Goal: Transaction & Acquisition: Purchase product/service

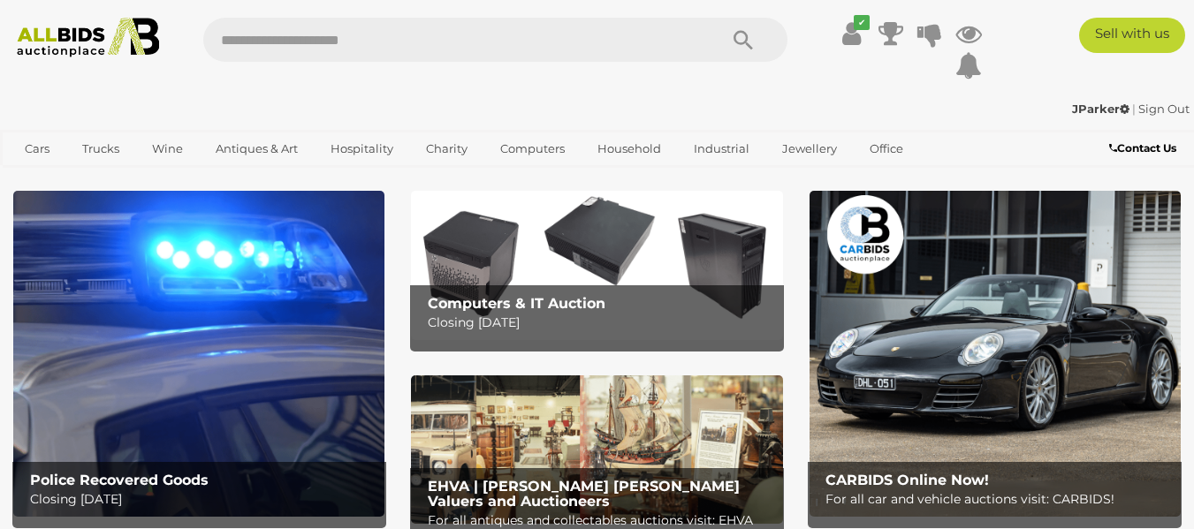
click at [217, 412] on img at bounding box center [198, 353] width 371 height 325
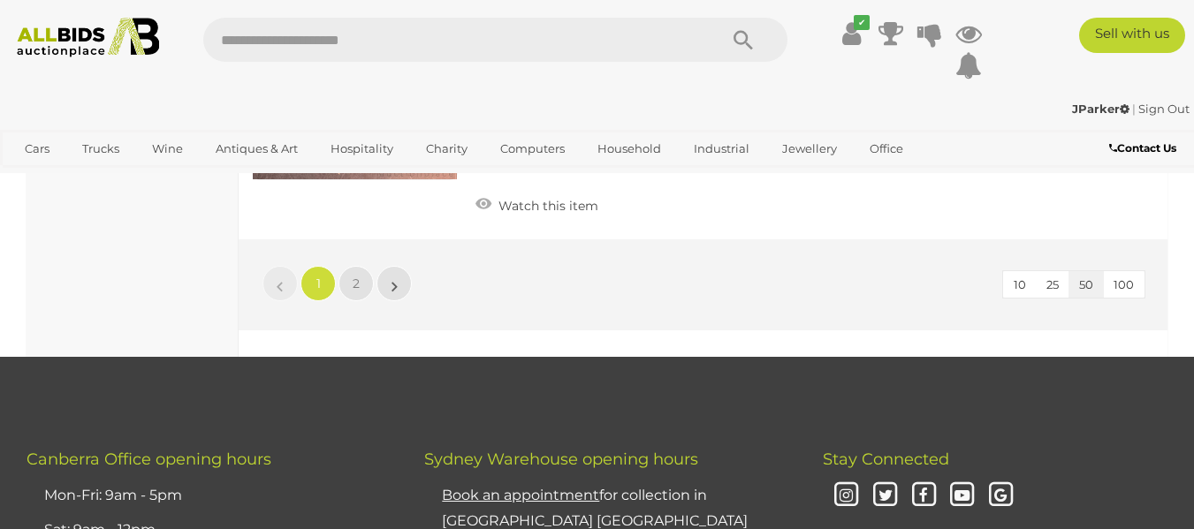
scroll to position [13915, 0]
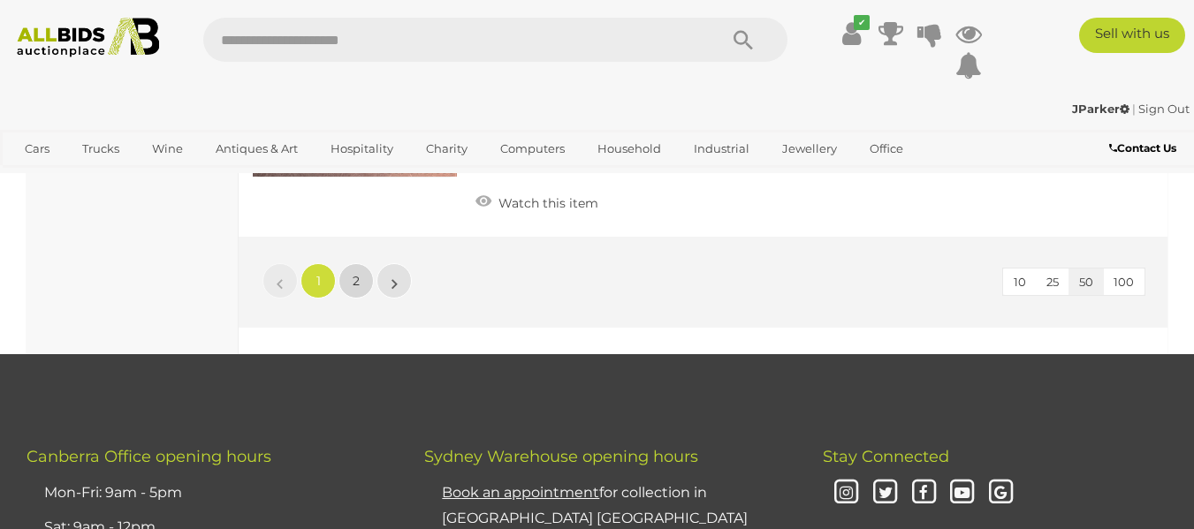
click at [361, 269] on link "2" at bounding box center [355, 280] width 35 height 35
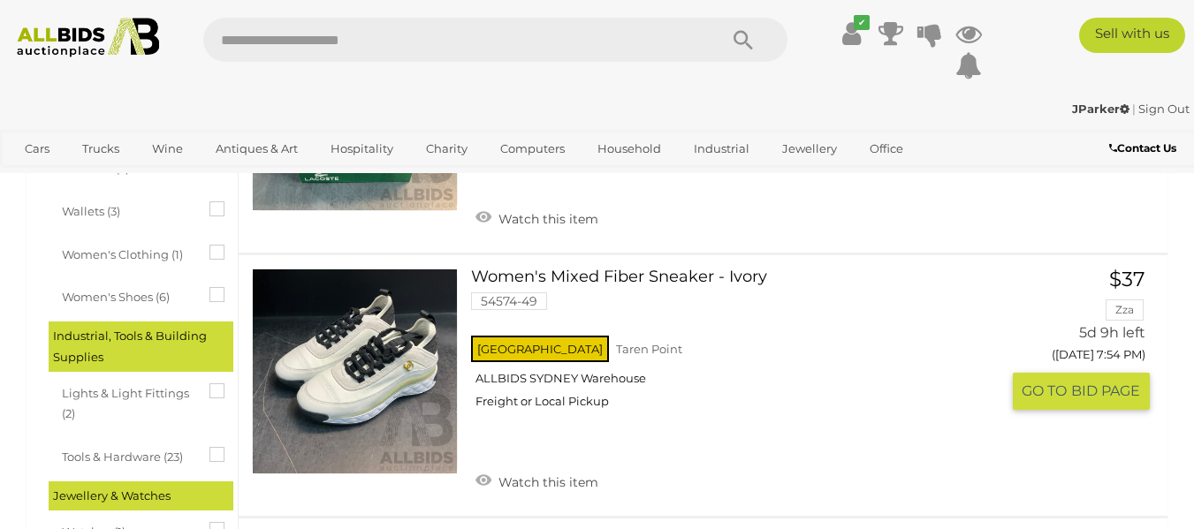
scroll to position [1530, 0]
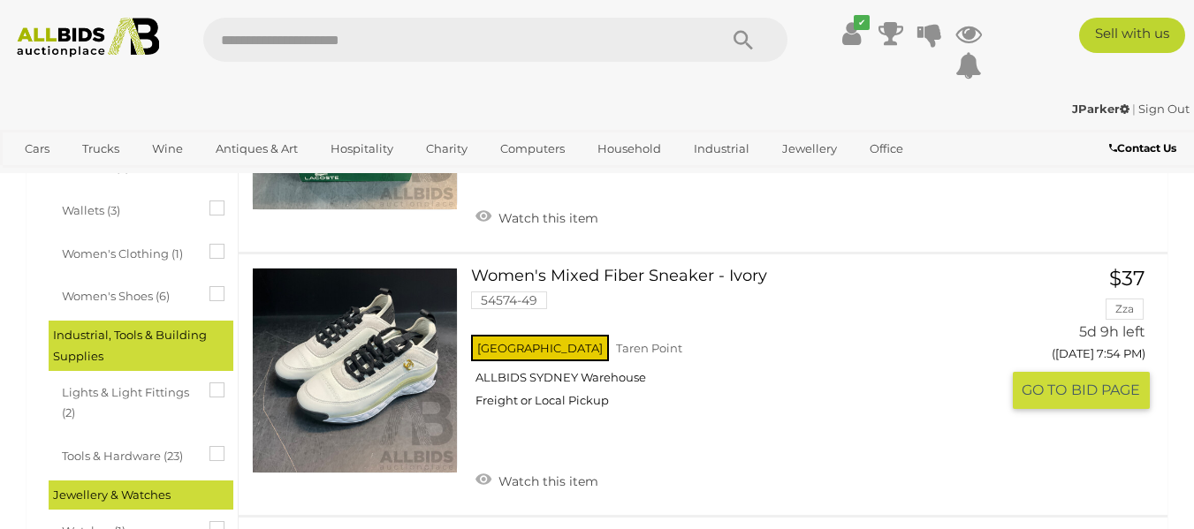
click at [703, 360] on div "[GEOGRAPHIC_DATA] [GEOGRAPHIC_DATA] ALLBIDS [GEOGRAPHIC_DATA] Freight or Local …" at bounding box center [735, 376] width 528 height 91
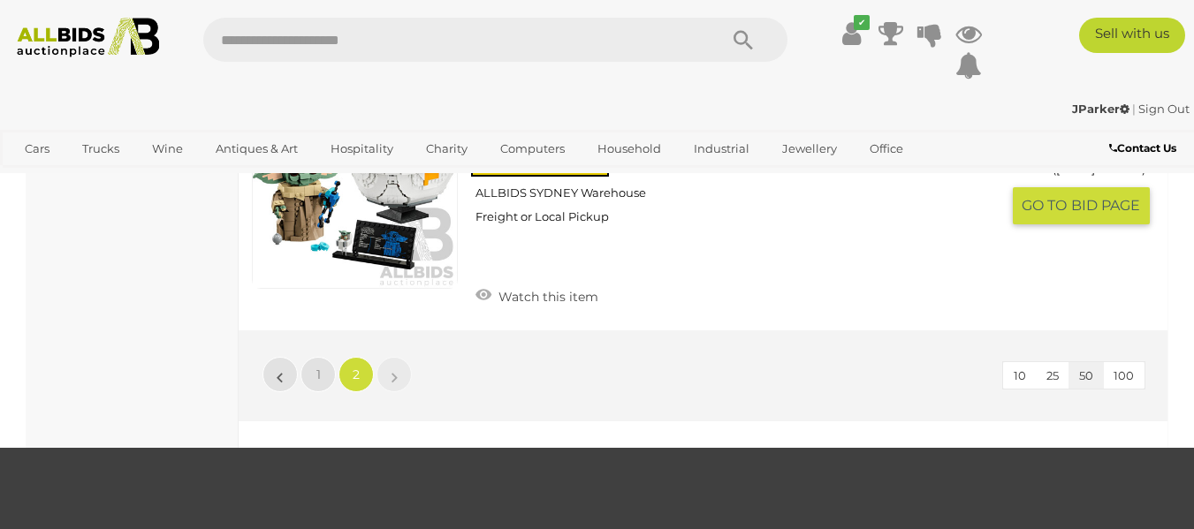
scroll to position [13189, 0]
